Goal: Task Accomplishment & Management: Use online tool/utility

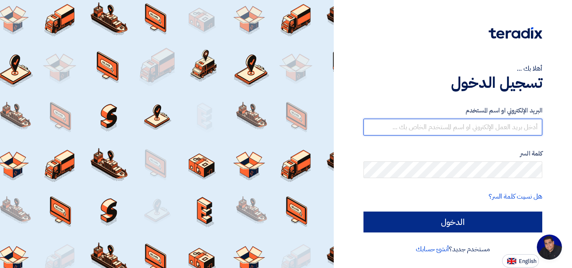
type input "[EMAIL_ADDRESS][DOMAIN_NAME]"
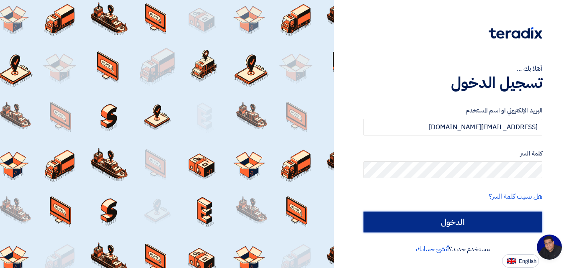
click at [450, 221] on input "الدخول" at bounding box center [452, 222] width 179 height 21
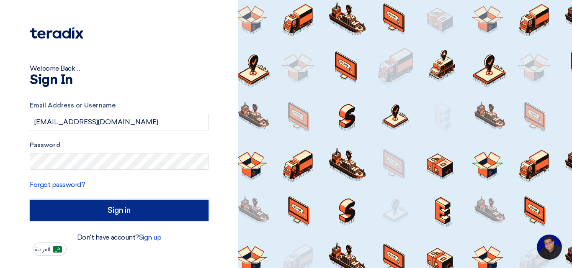
type input "Sign in"
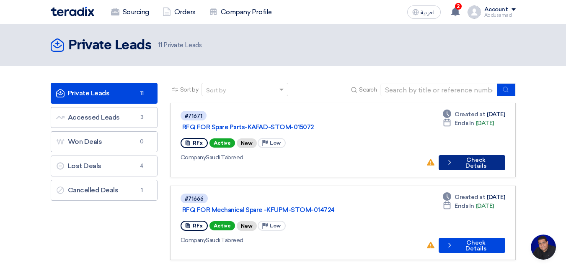
click at [474, 155] on button "Check details Check Details" at bounding box center [471, 162] width 67 height 15
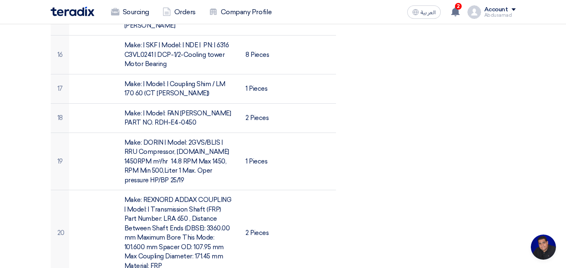
scroll to position [795, 0]
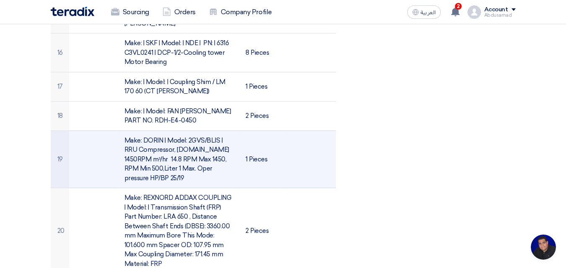
click at [144, 159] on td "Make: DORIN | Model: 2GVS/BLIS | RRU Compressor, [DOMAIN_NAME] 1450RPM m³/hr 14…" at bounding box center [178, 160] width 121 height 58
drag, startPoint x: 137, startPoint y: 156, endPoint x: 136, endPoint y: 133, distance: 23.0
click at [123, 131] on td "Make: DORIN | Model: 2GVS/BLIS | RRU Compressor, [DOMAIN_NAME] 1450RPM m³/hr 14…" at bounding box center [178, 160] width 121 height 58
drag, startPoint x: 189, startPoint y: 122, endPoint x: 228, endPoint y: 159, distance: 54.2
click at [228, 159] on td "Make: DORIN | Model: 2GVS/BLIS | RRU Compressor, [DOMAIN_NAME] 1450RPM m³/hr 14…" at bounding box center [178, 160] width 121 height 58
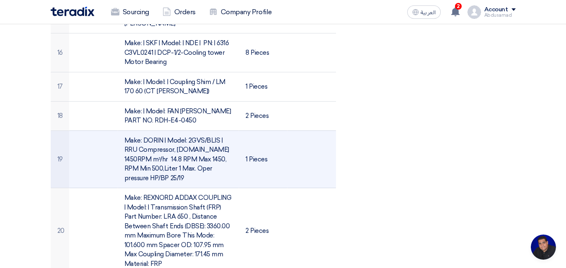
copy td "2GVS/BLIS | RRU Compressor, Vol.th.at 1450RPM m³/hr 14.8 RPM Max 1450, RPM Min …"
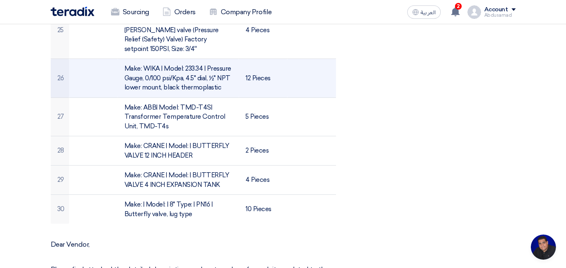
scroll to position [1214, 0]
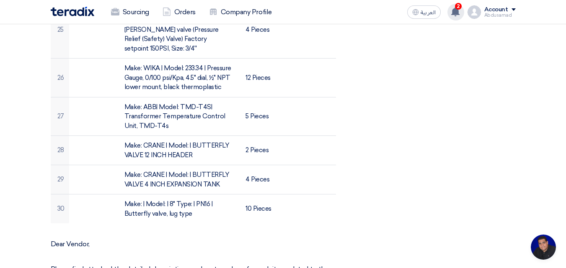
click at [459, 12] on icon at bounding box center [454, 11] width 9 height 9
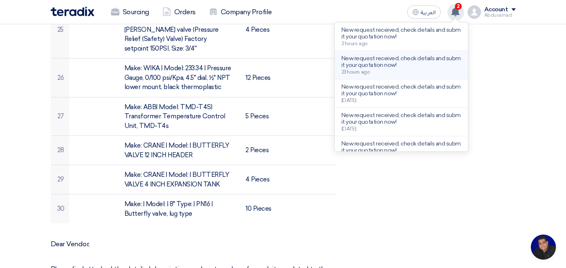
click at [423, 57] on p "New request received, check details and submit your quotation now!" at bounding box center [401, 61] width 120 height 13
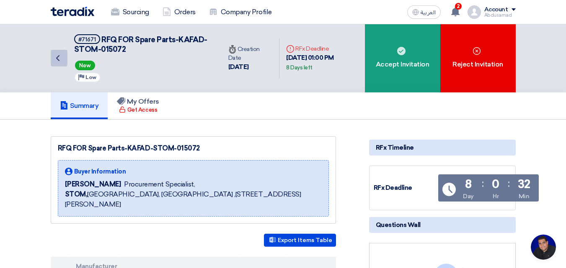
click at [62, 56] on icon "Back" at bounding box center [58, 58] width 10 height 10
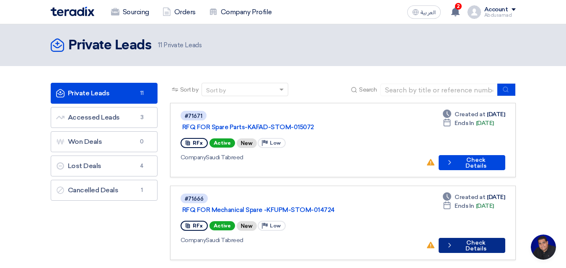
click at [464, 238] on button "Check details Check Details" at bounding box center [471, 245] width 66 height 15
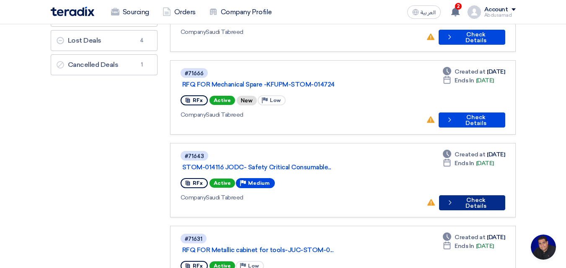
click at [463, 196] on button "Check details Check Details" at bounding box center [472, 203] width 66 height 15
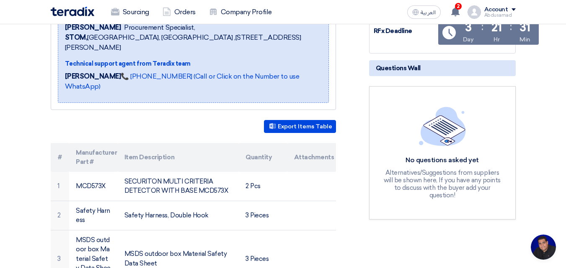
scroll to position [167, 0]
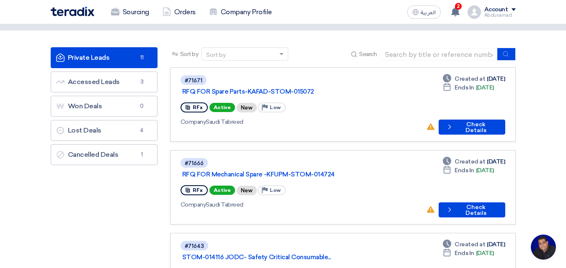
scroll to position [84, 0]
